Goal: Information Seeking & Learning: Learn about a topic

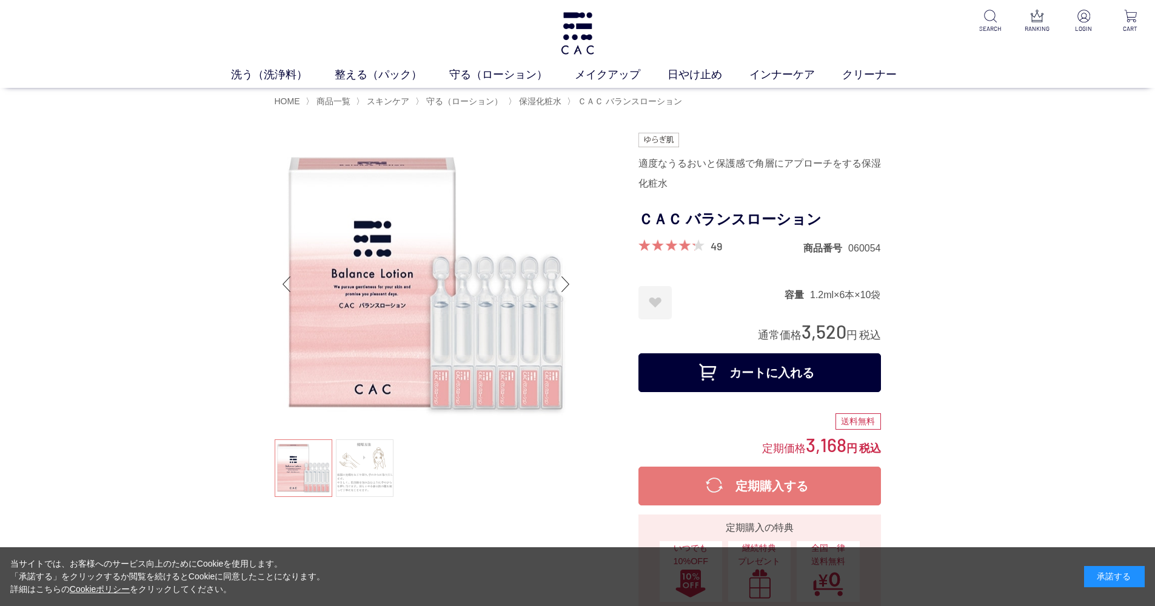
click at [363, 449] on link at bounding box center [365, 469] width 58 height 58
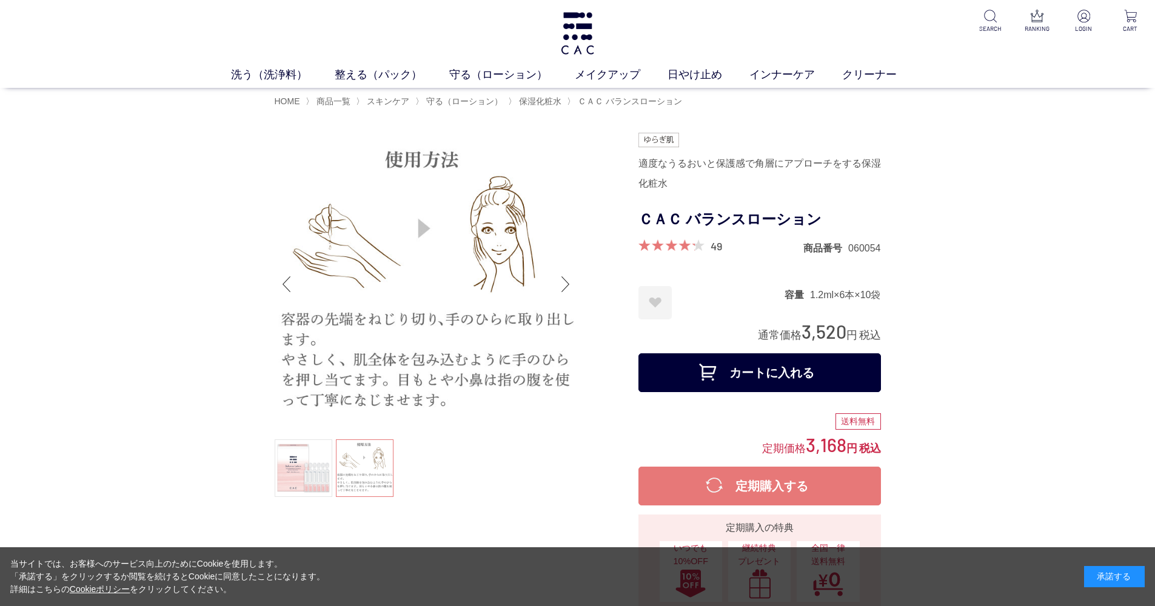
click at [312, 460] on link at bounding box center [304, 469] width 58 height 58
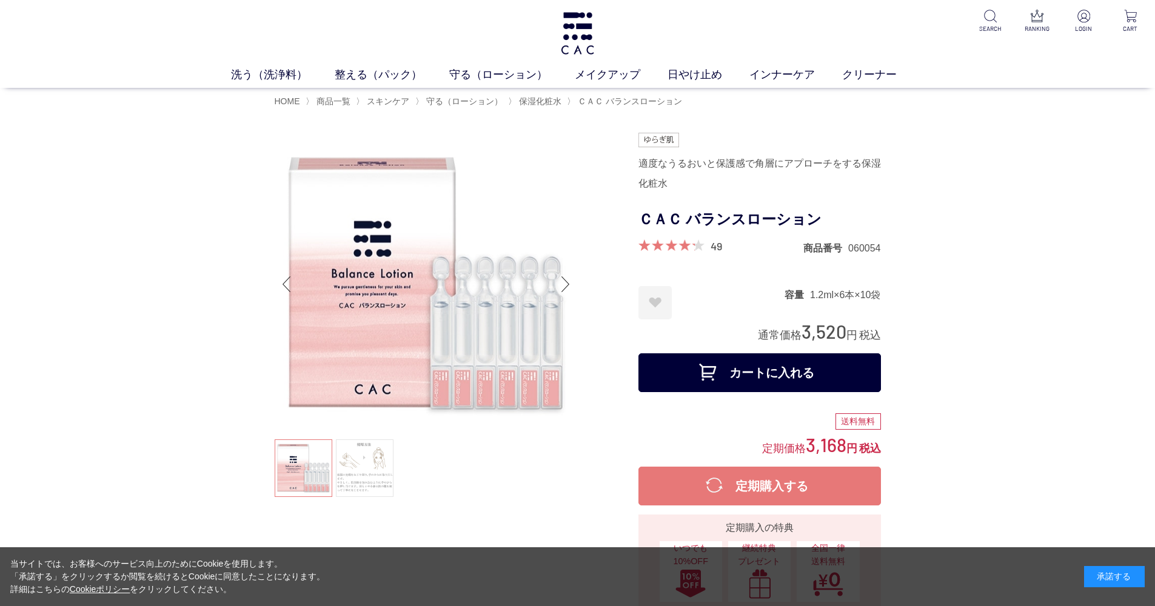
click at [364, 455] on link at bounding box center [365, 469] width 58 height 58
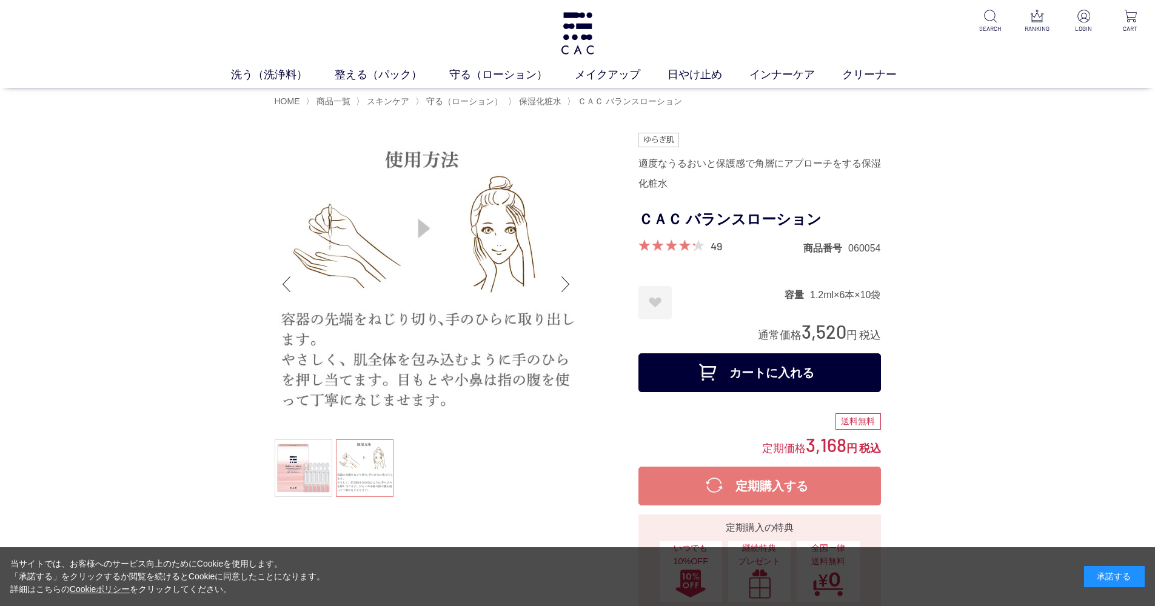
click at [374, 469] on ul at bounding box center [426, 470] width 303 height 61
click at [302, 478] on link at bounding box center [304, 469] width 58 height 58
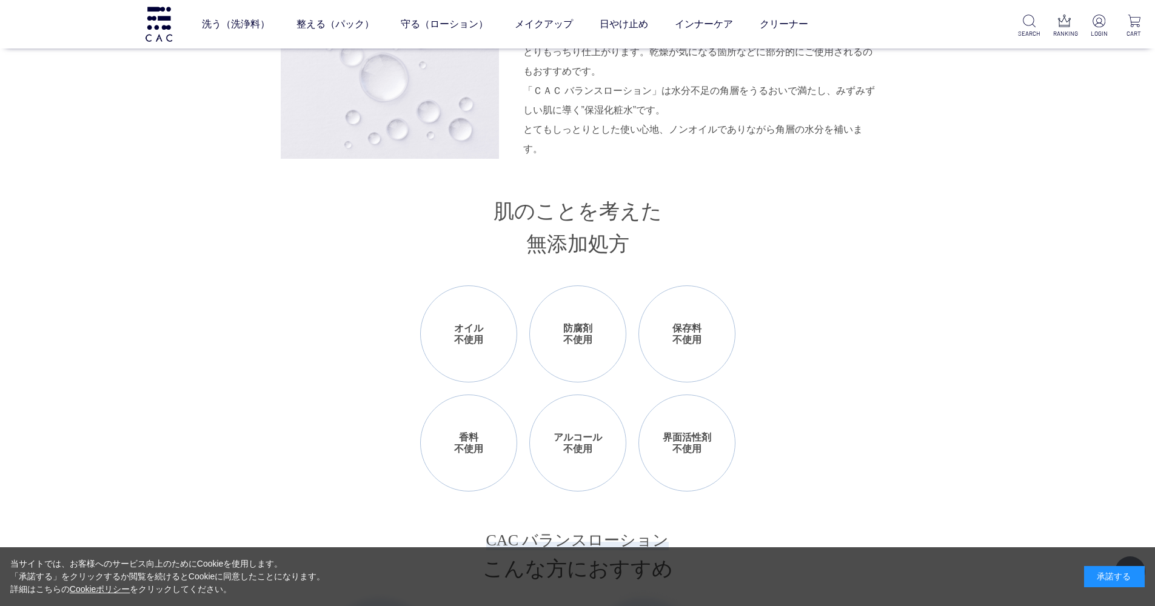
scroll to position [968, 0]
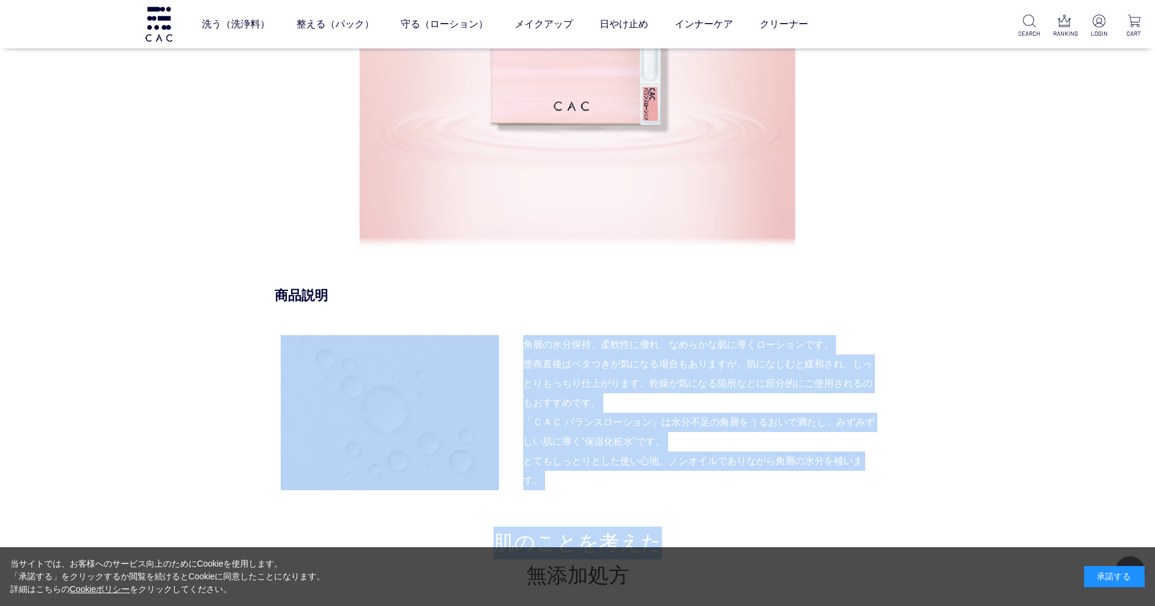
drag, startPoint x: 508, startPoint y: 333, endPoint x: 801, endPoint y: 542, distance: 360.4
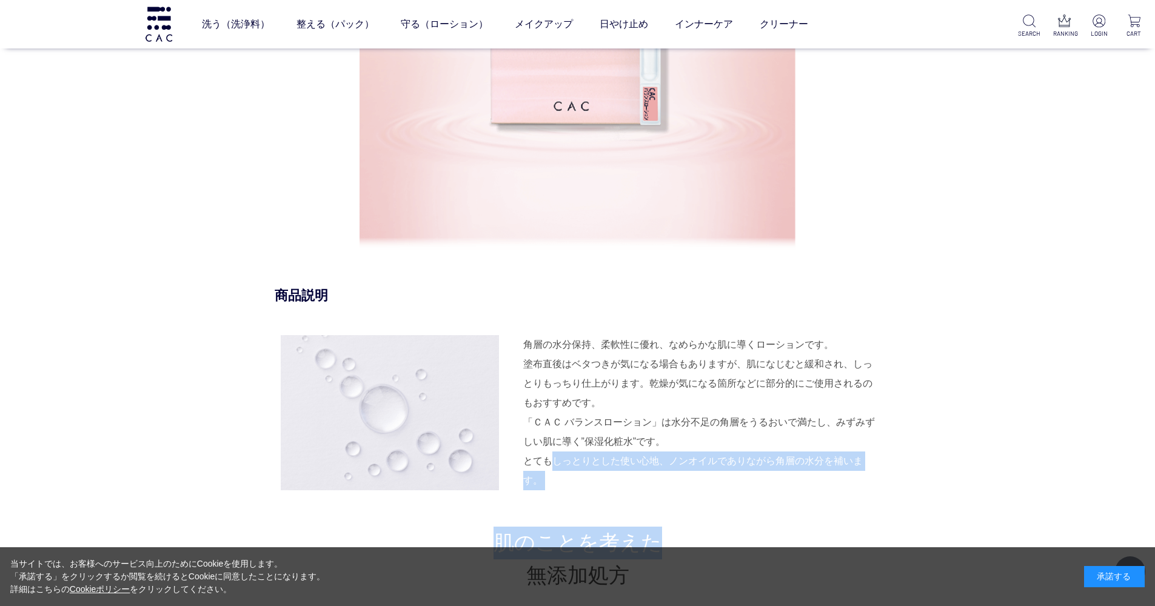
drag, startPoint x: 801, startPoint y: 542, endPoint x: 553, endPoint y: 460, distance: 261.4
click at [553, 460] on div "「ＣＡＣ バランスローション」は水分不足の角層をうるおいで満たし、みずみずしい肌に導く”保湿化粧水”です。 とてもしっとりとした使い心地、ノンオイルでありなが…" at bounding box center [702, 452] width 358 height 78
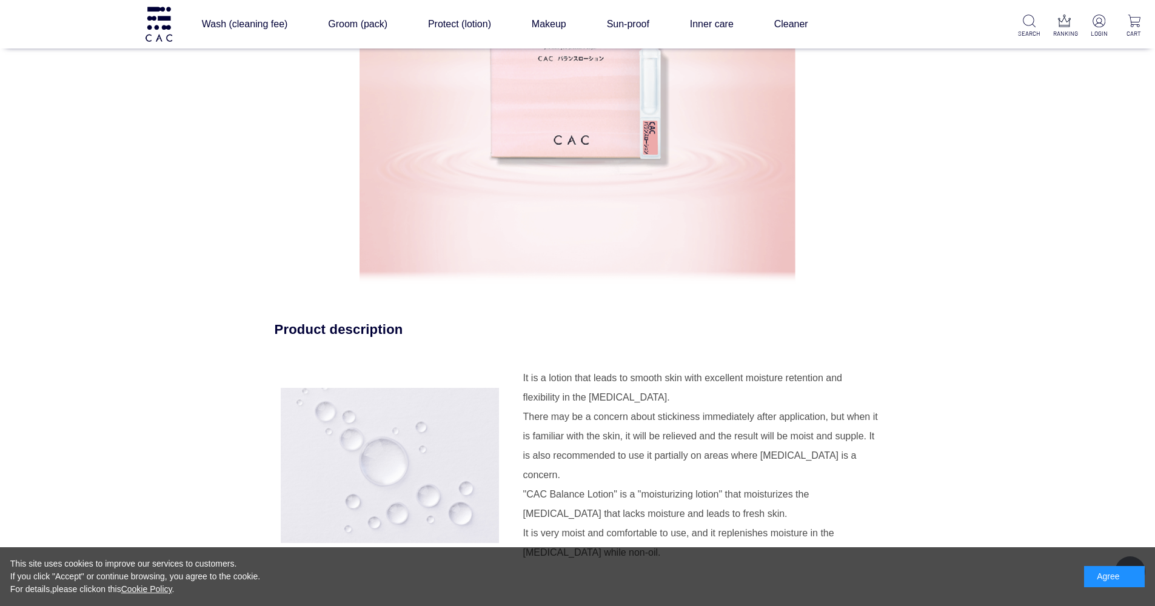
click at [880, 242] on div "With moderate moisture and protection Approach to the stratum corneum Product d…" at bounding box center [578, 468] width 606 height 1457
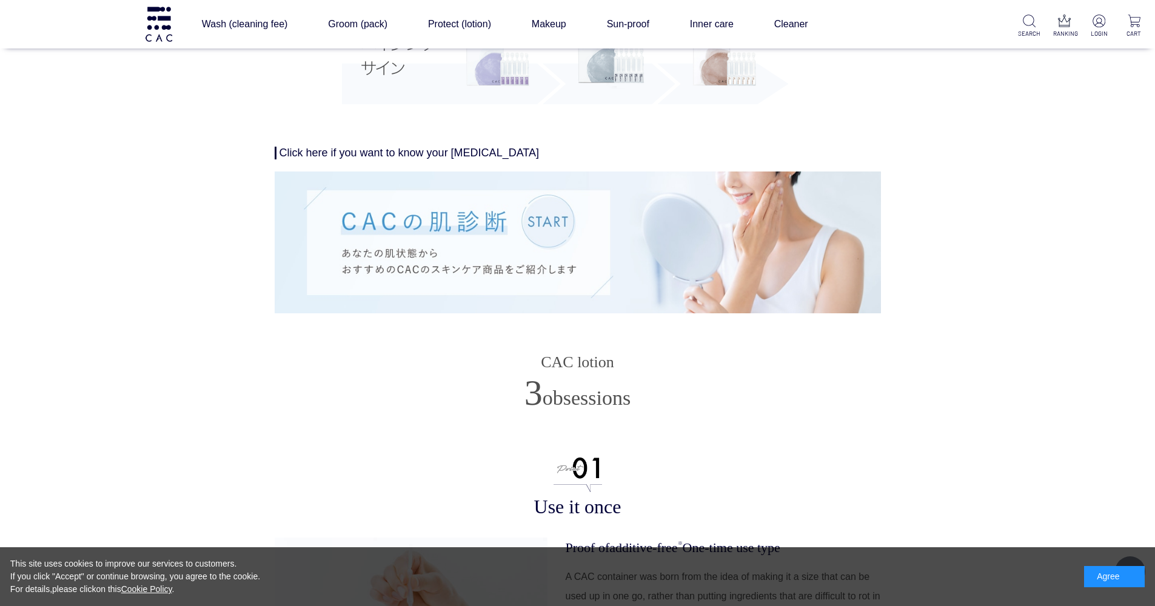
scroll to position [2737, 0]
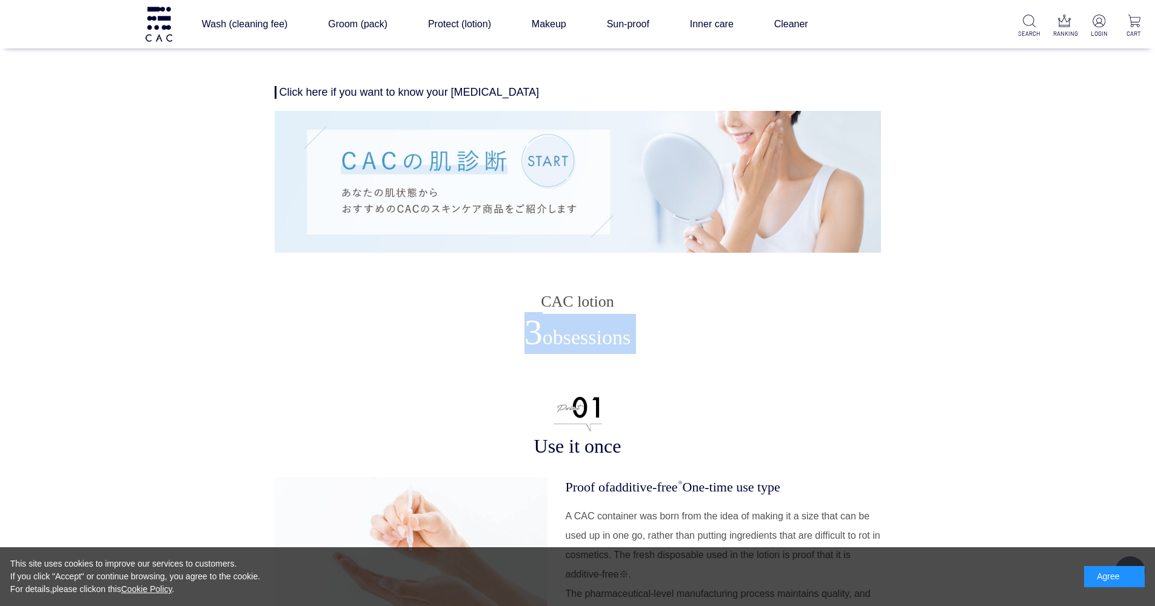
drag, startPoint x: 495, startPoint y: 316, endPoint x: 532, endPoint y: 322, distance: 38.1
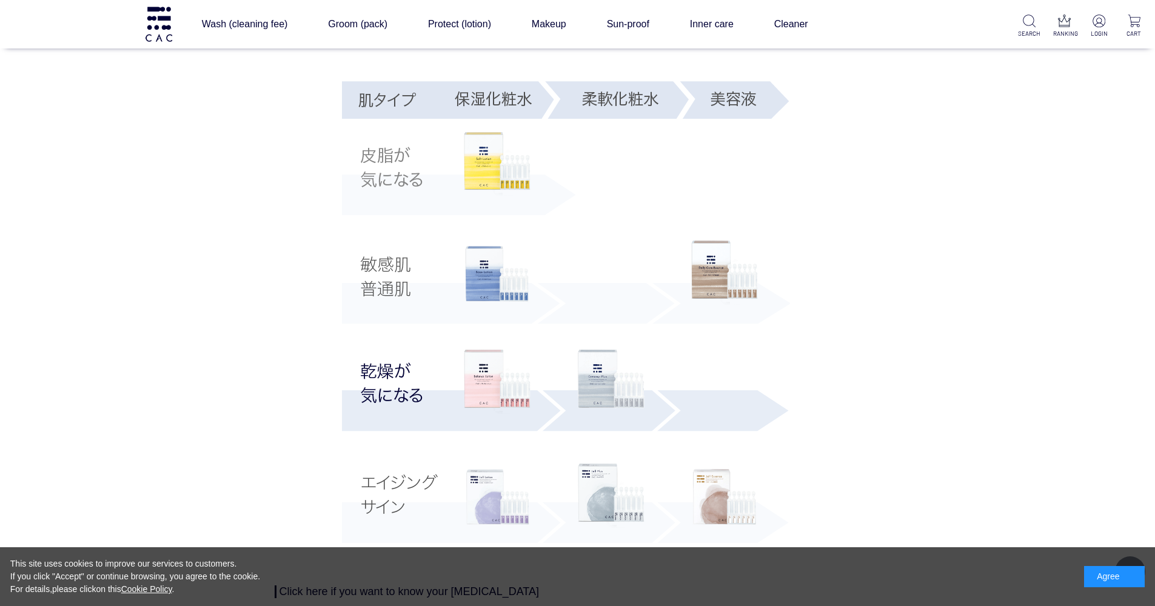
scroll to position [2387, 0]
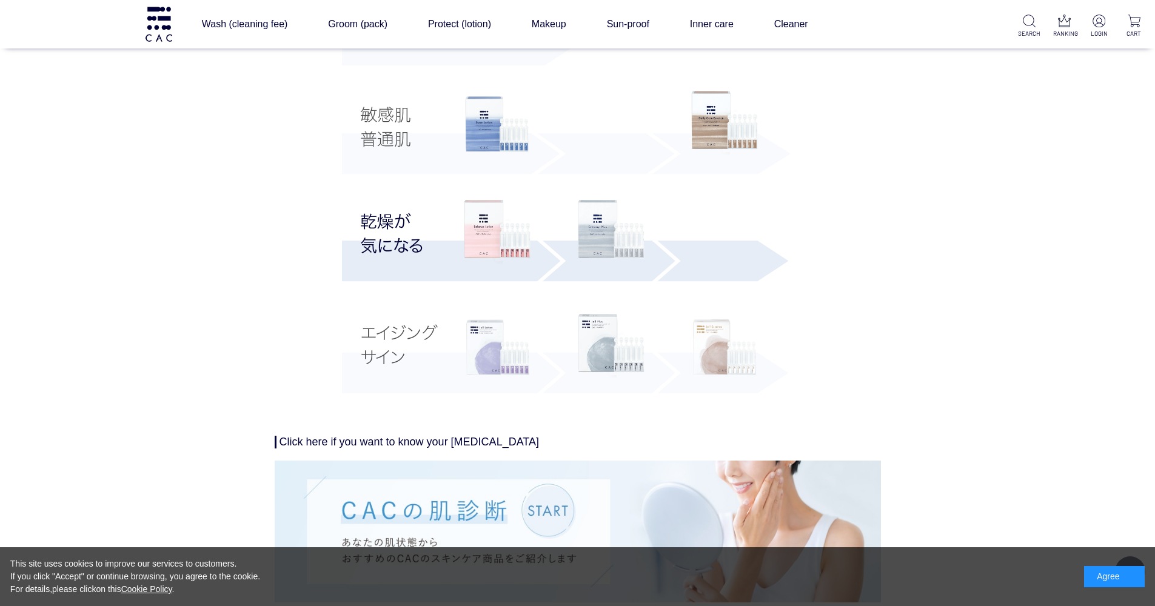
click at [707, 318] on img at bounding box center [724, 347] width 67 height 67
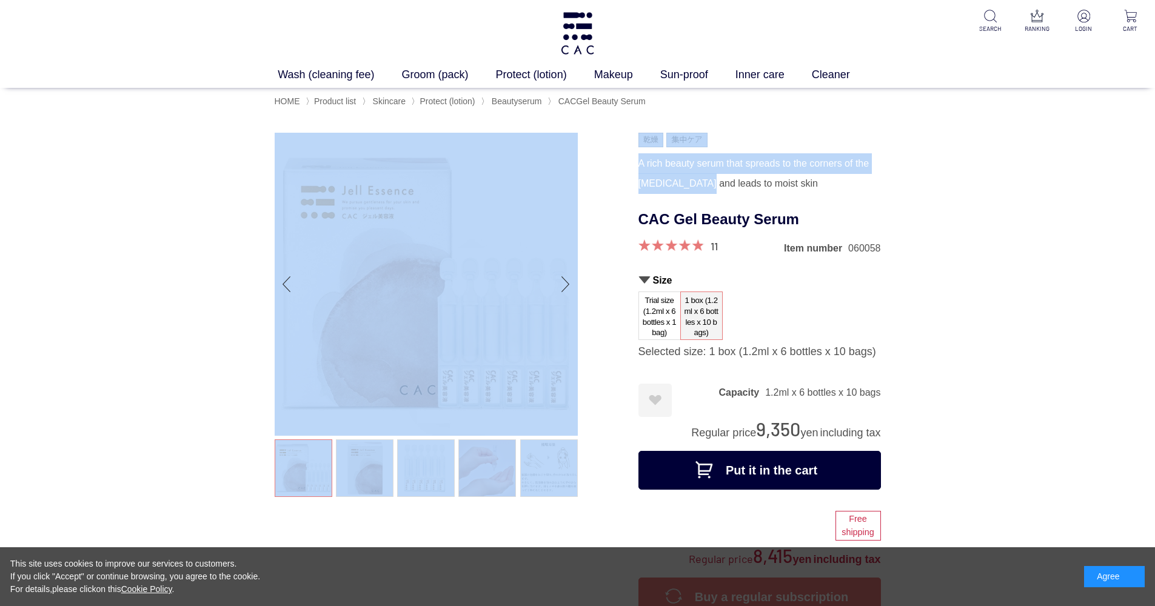
drag, startPoint x: 633, startPoint y: 153, endPoint x: 745, endPoint y: 183, distance: 115.9
click at [745, 183] on div "A rich beauty serum that spreads to the corners of the [MEDICAL_DATA] and leads…" at bounding box center [760, 173] width 243 height 41
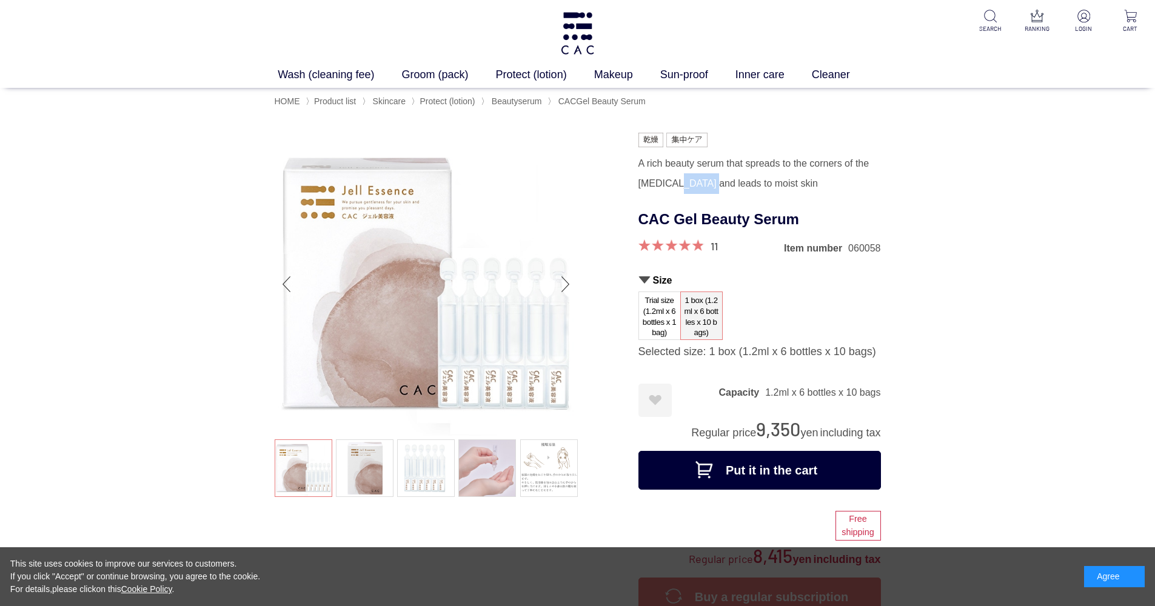
click at [745, 183] on div "A rich beauty serum that spreads to the corners of the [MEDICAL_DATA] and leads…" at bounding box center [760, 173] width 243 height 41
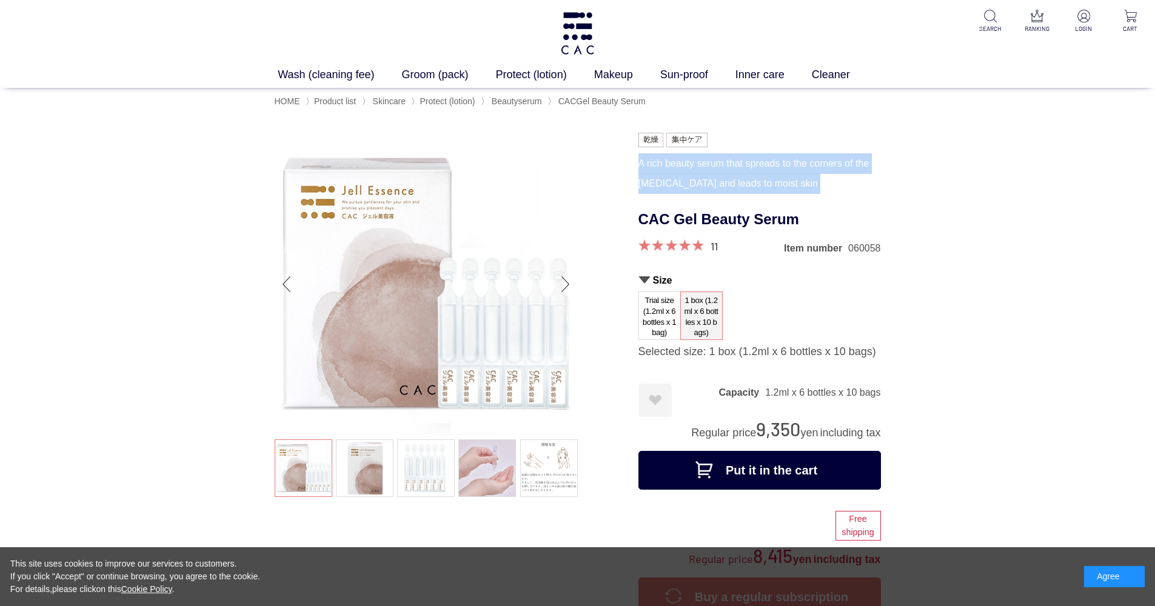
click at [745, 183] on div "A rich beauty serum that spreads to the corners of the [MEDICAL_DATA] and leads…" at bounding box center [760, 173] width 243 height 41
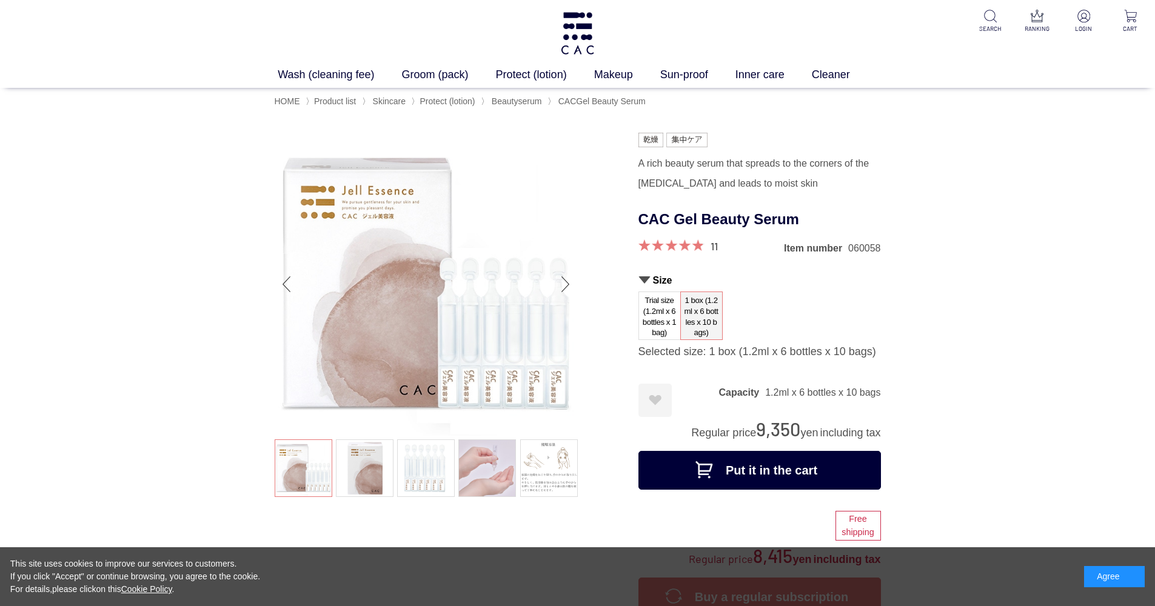
click at [745, 183] on div "A rich beauty serum that spreads to the corners of the [MEDICAL_DATA] and leads…" at bounding box center [760, 173] width 243 height 41
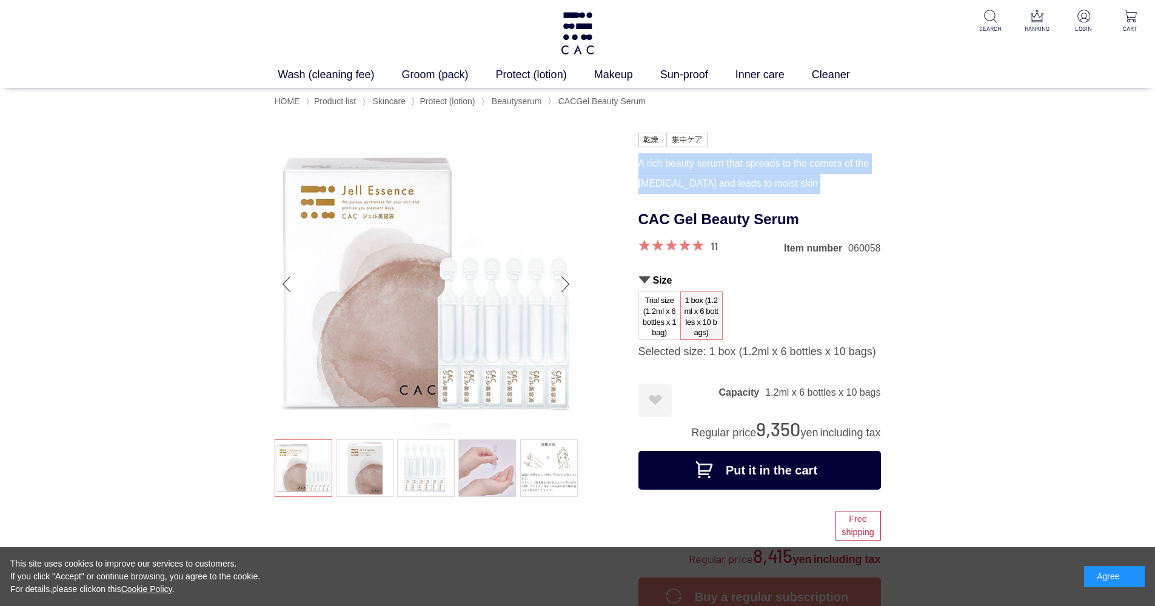
click at [745, 183] on div "A rich beauty serum that spreads to the corners of the [MEDICAL_DATA] and leads…" at bounding box center [760, 173] width 243 height 41
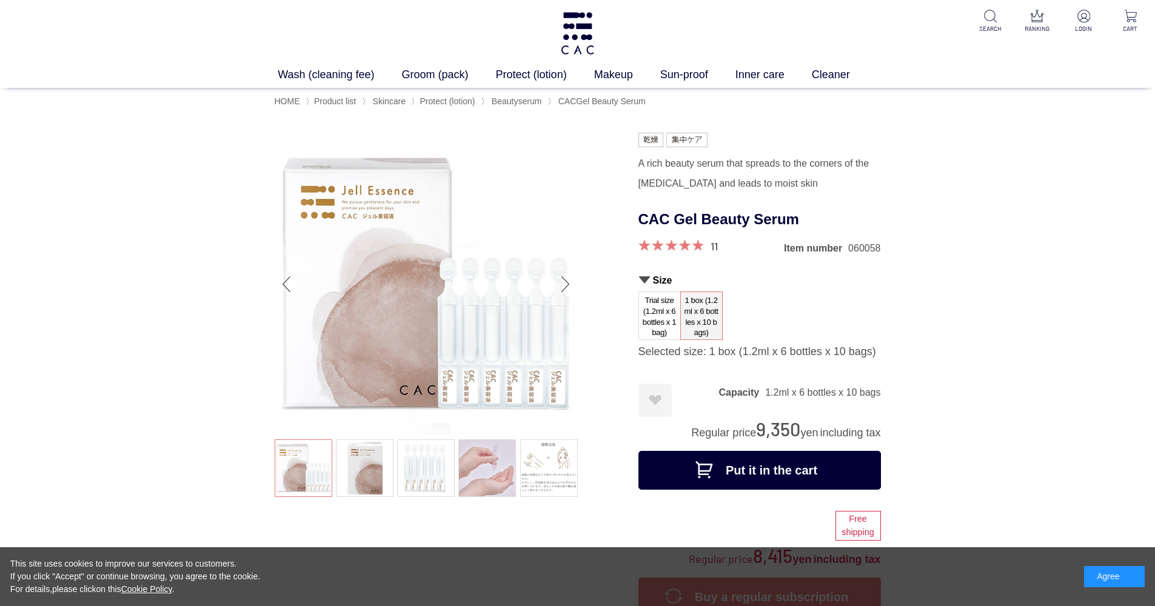
click at [745, 183] on div "A rich beauty serum that spreads to the corners of the [MEDICAL_DATA] and leads…" at bounding box center [760, 173] width 243 height 41
click at [726, 177] on div "A rich beauty serum that spreads to the corners of the [MEDICAL_DATA] and leads…" at bounding box center [760, 173] width 243 height 41
click at [723, 189] on div "A rich beauty serum that spreads to the corners of the [MEDICAL_DATA] and leads…" at bounding box center [760, 173] width 243 height 41
